Goal: Navigation & Orientation: Find specific page/section

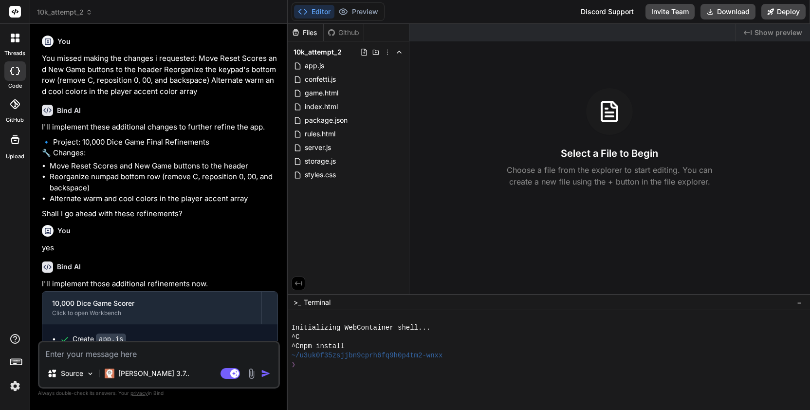
scroll to position [1422, 0]
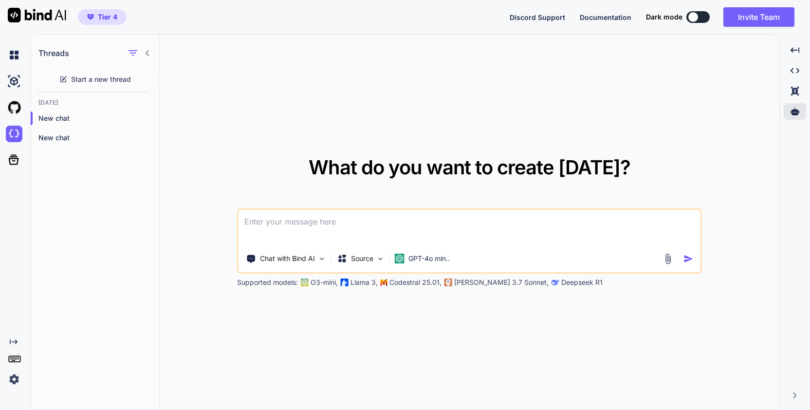
drag, startPoint x: 148, startPoint y: 241, endPoint x: 154, endPoint y: 243, distance: 6.8
click at [150, 244] on div "Threads Start a new thread Today New chat New chat" at bounding box center [95, 223] width 129 height 376
click at [15, 108] on img at bounding box center [14, 107] width 17 height 17
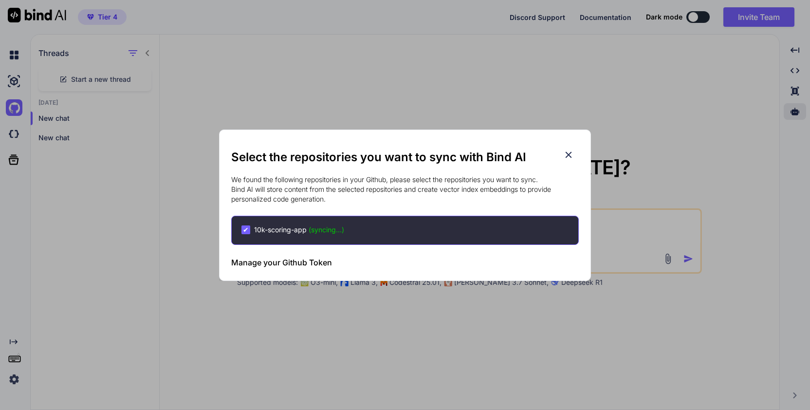
click at [570, 153] on icon at bounding box center [569, 154] width 6 height 6
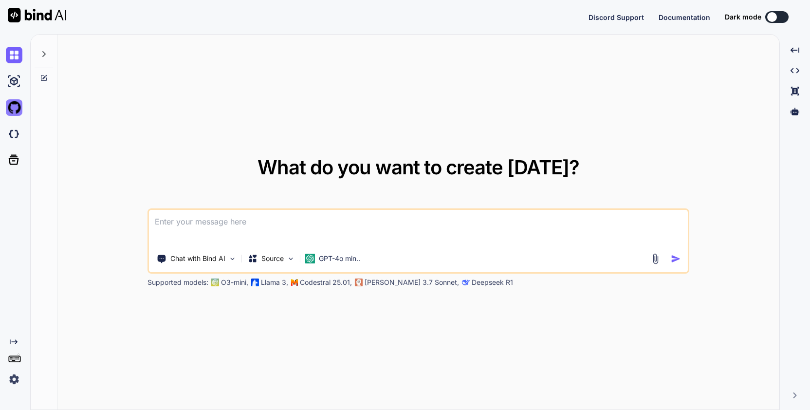
click at [16, 109] on img at bounding box center [14, 107] width 17 height 17
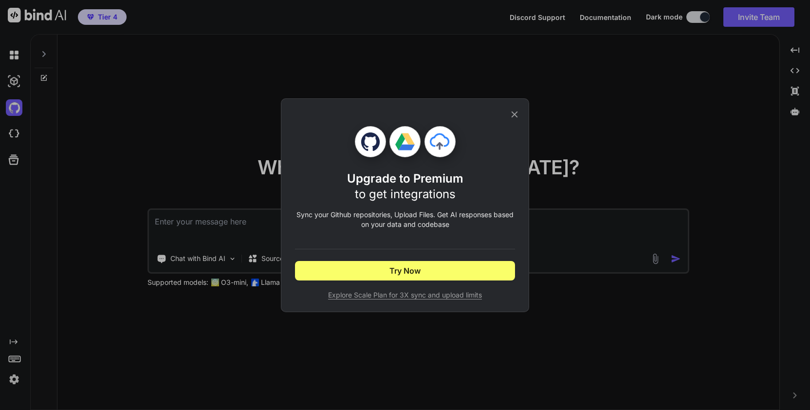
click at [515, 116] on icon at bounding box center [514, 114] width 11 height 11
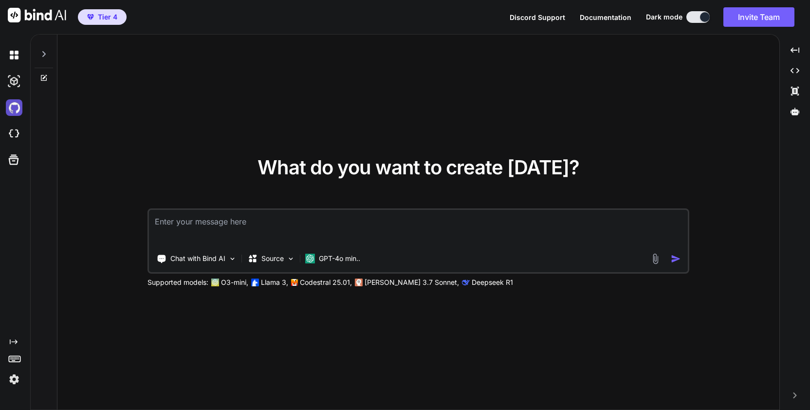
click at [13, 104] on img at bounding box center [14, 107] width 17 height 17
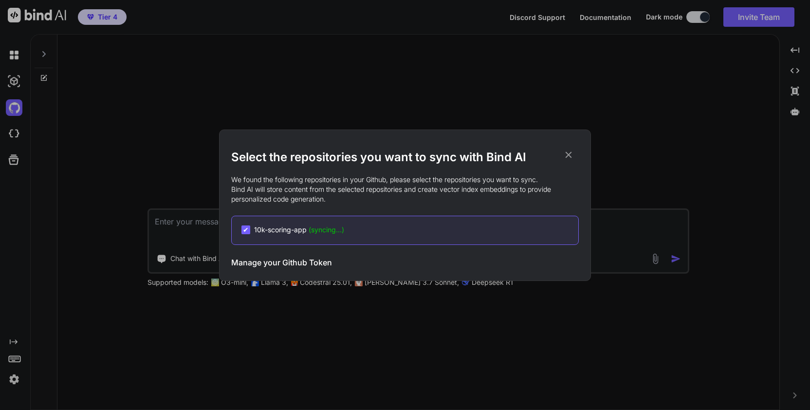
click at [568, 152] on icon at bounding box center [569, 155] width 11 height 11
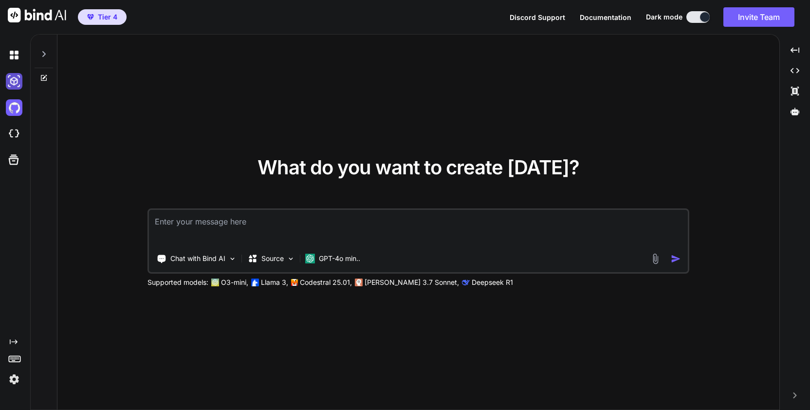
click at [18, 79] on img at bounding box center [14, 81] width 17 height 17
type textarea "x"
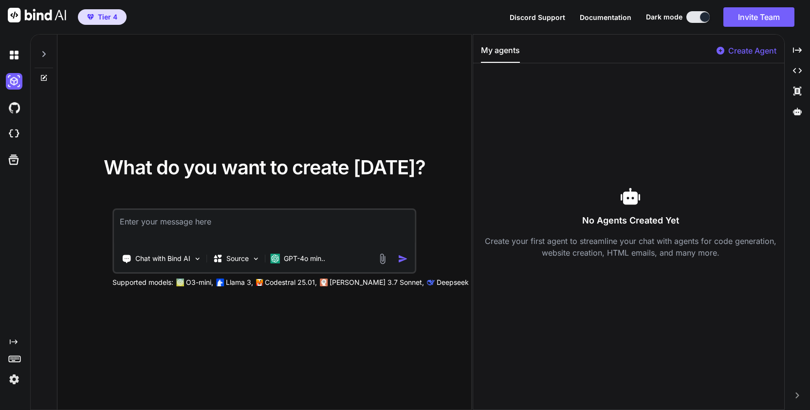
click at [597, 19] on span "Documentation" at bounding box center [606, 17] width 52 height 8
click at [13, 377] on img at bounding box center [14, 379] width 17 height 17
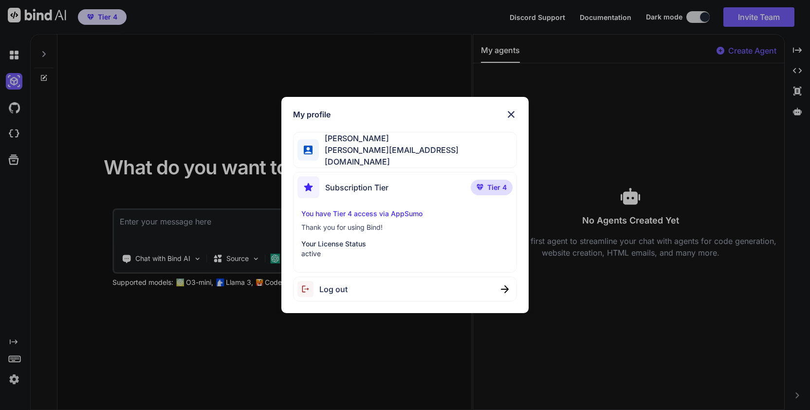
click at [515, 117] on img at bounding box center [512, 115] width 12 height 12
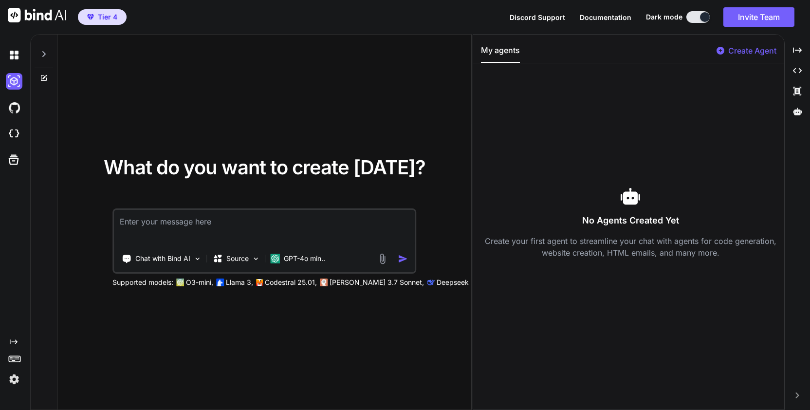
click at [14, 341] on icon "Created with Pixso." at bounding box center [14, 342] width 8 height 8
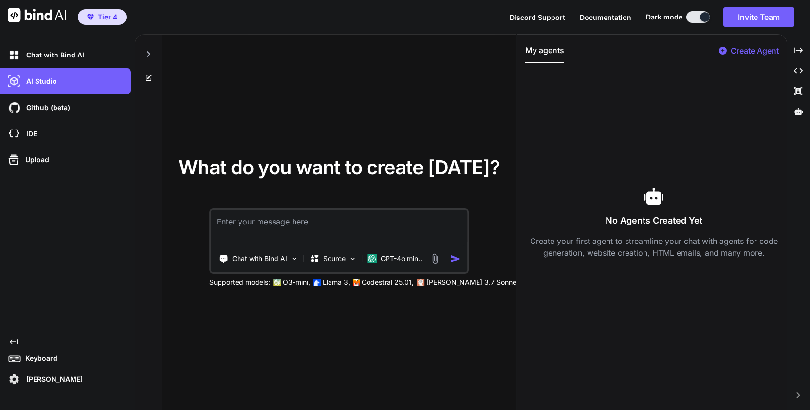
click at [14, 341] on icon "Created with Pixso." at bounding box center [14, 342] width 8 height 8
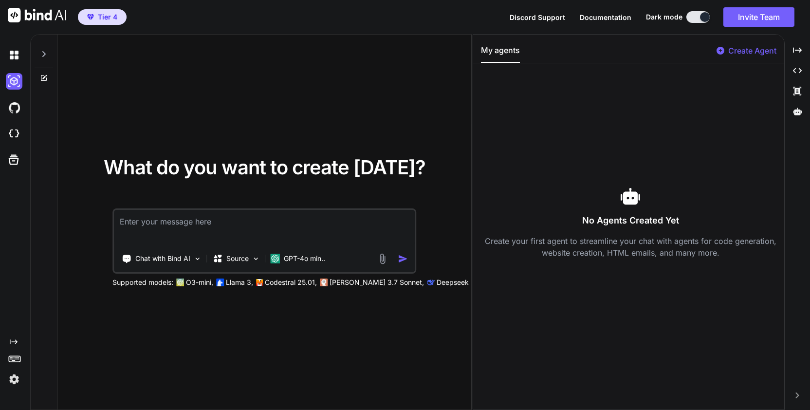
click at [14, 341] on icon "Created with Pixso." at bounding box center [14, 342] width 8 height 8
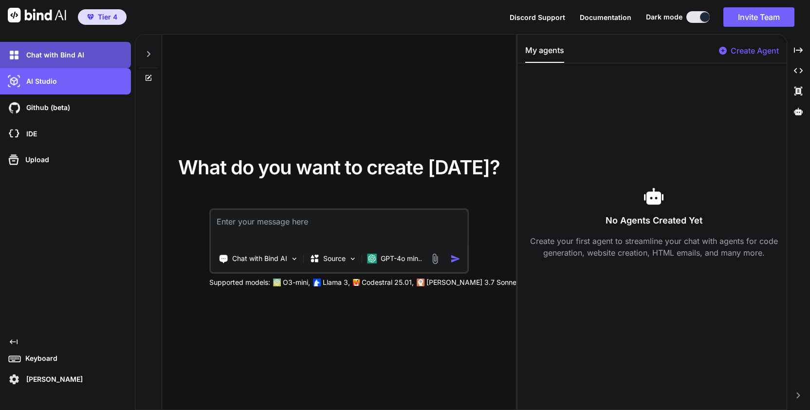
click at [41, 56] on p "Chat with Bind AI" at bounding box center [53, 55] width 62 height 10
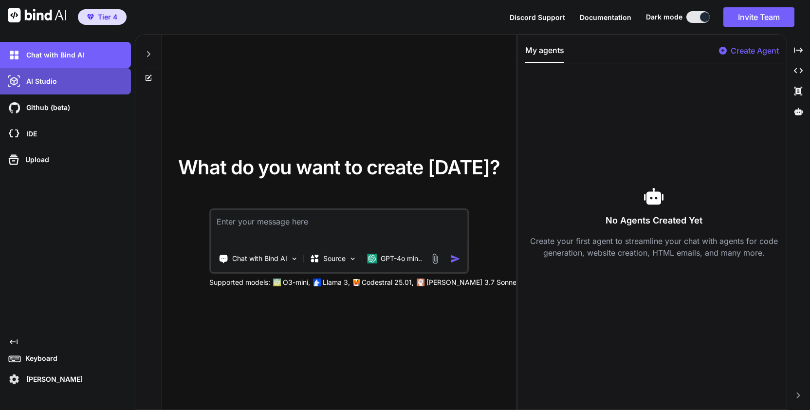
click at [22, 77] on p "AI Studio" at bounding box center [39, 81] width 35 height 10
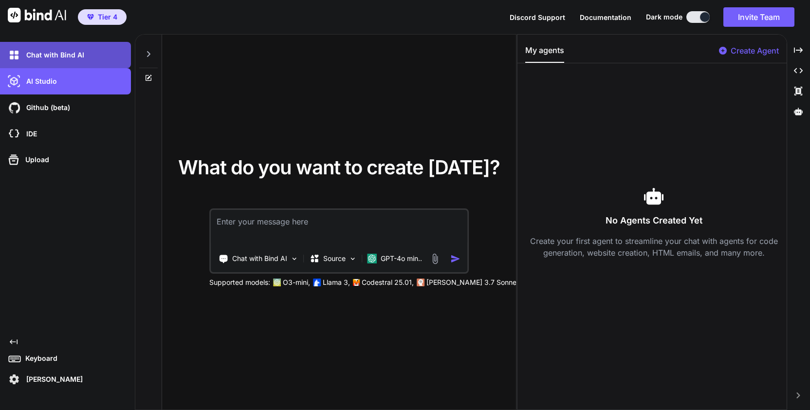
click at [30, 62] on div "Chat with Bind AI" at bounding box center [68, 55] width 125 height 17
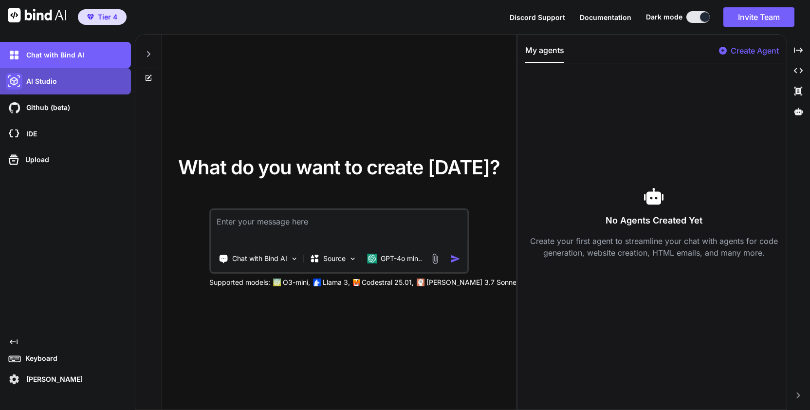
click at [20, 85] on img at bounding box center [14, 81] width 17 height 17
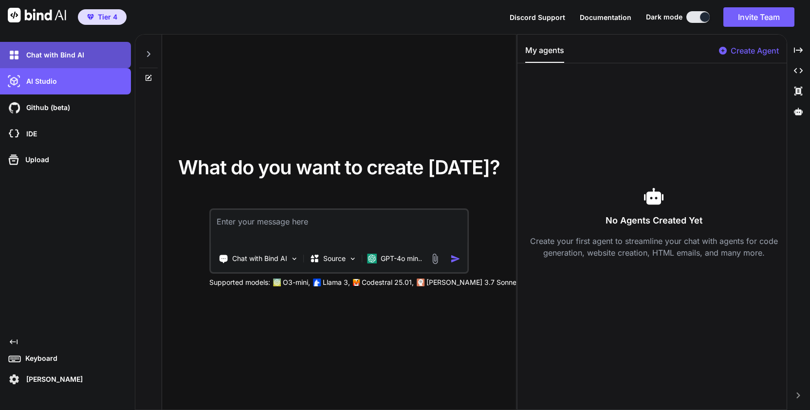
click at [76, 46] on div "Chat with Bind AI" at bounding box center [65, 55] width 131 height 26
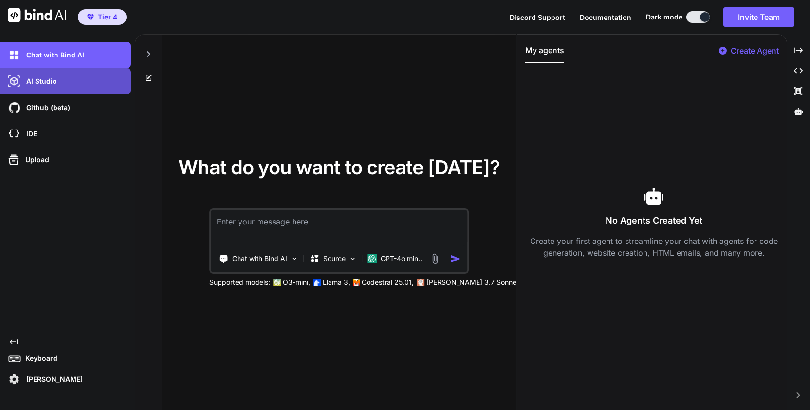
click at [68, 71] on div "AI Studio" at bounding box center [65, 81] width 131 height 26
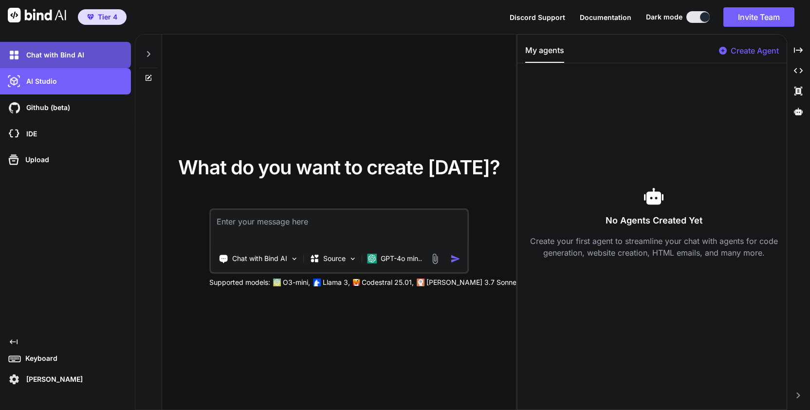
click at [56, 49] on div "Chat with Bind AI" at bounding box center [68, 55] width 125 height 17
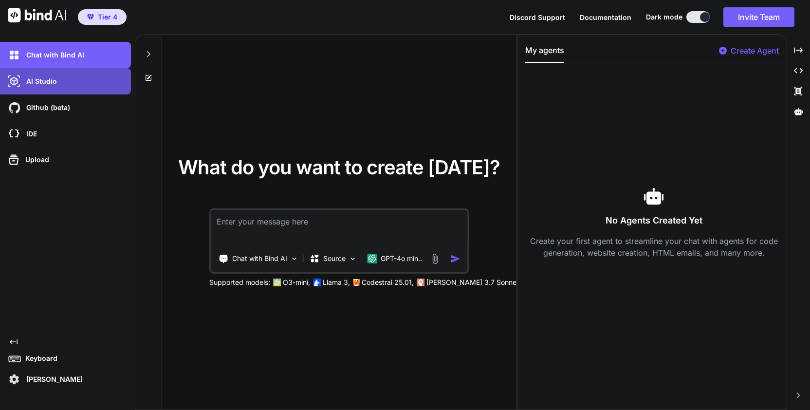
click at [44, 80] on p "AI Studio" at bounding box center [39, 81] width 35 height 10
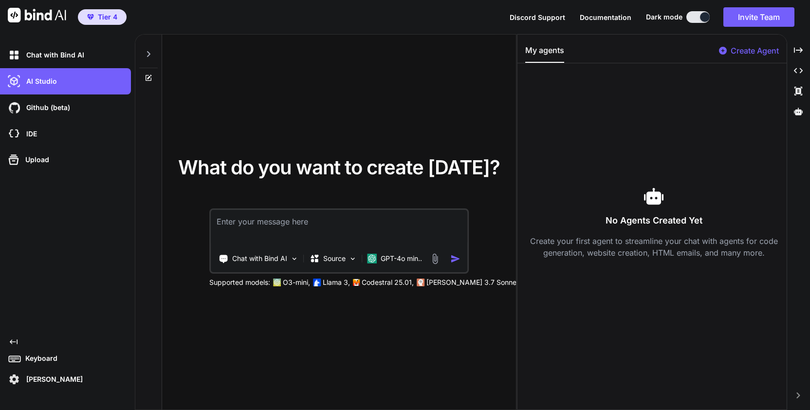
click at [15, 14] on img at bounding box center [37, 15] width 58 height 15
click at [31, 130] on p "IDE" at bounding box center [29, 134] width 15 height 10
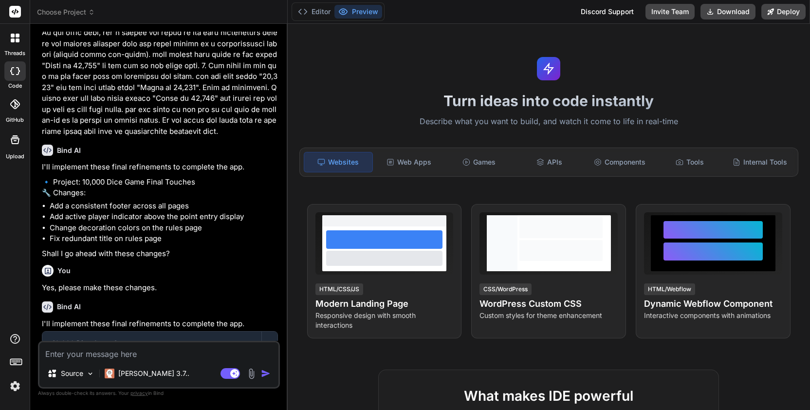
scroll to position [1021, 0]
click at [16, 387] on img at bounding box center [15, 386] width 17 height 17
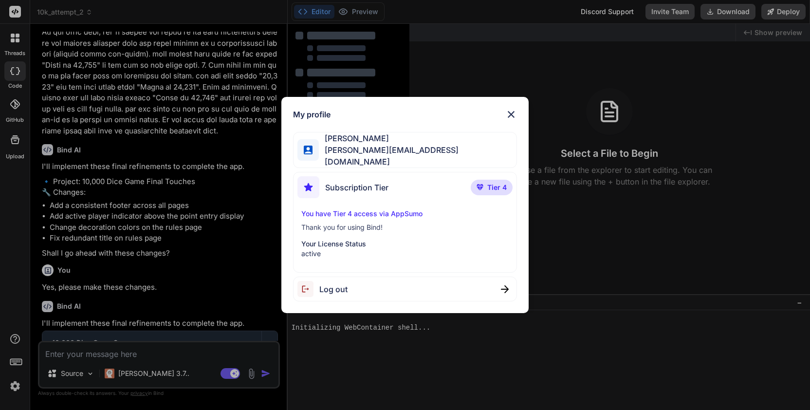
click at [14, 387] on div "My profile Isaac Asher isaac@clearskytech.io Subscription Tier Tier 4 You have …" at bounding box center [405, 205] width 810 height 410
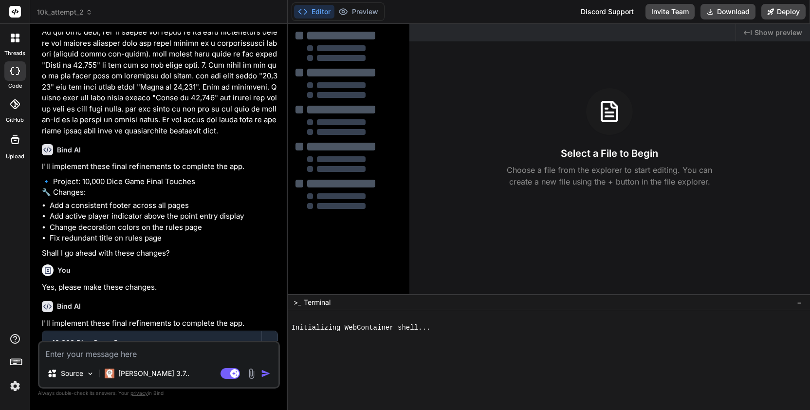
click at [16, 366] on icon at bounding box center [16, 362] width 14 height 14
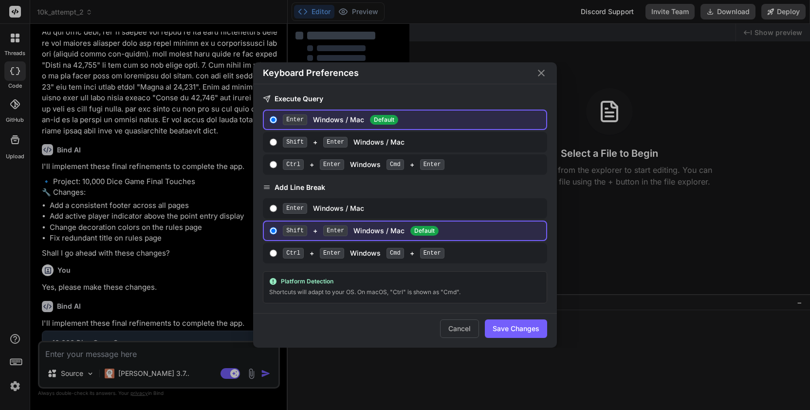
click at [16, 366] on div "Keyboard Preferences Execute Query Enter Windows / Mac Default Shift + Enter Wi…" at bounding box center [405, 205] width 810 height 410
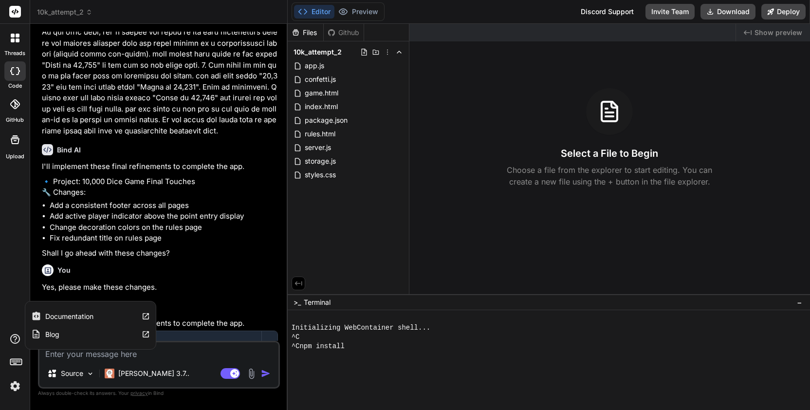
click at [16, 339] on icon at bounding box center [15, 339] width 12 height 12
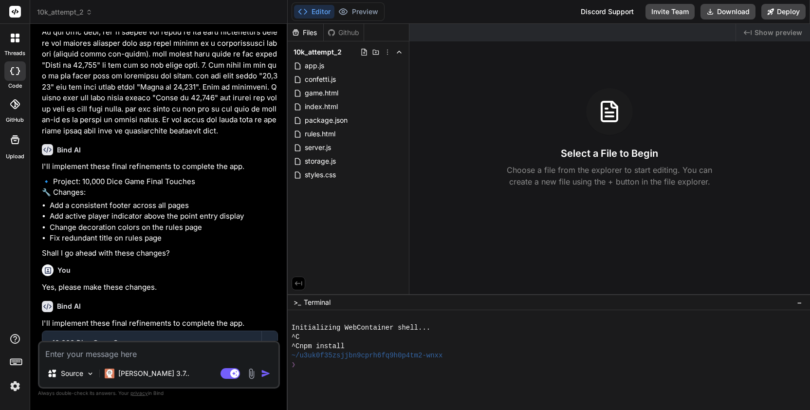
type textarea "x"
